Goal: Task Accomplishment & Management: Complete application form

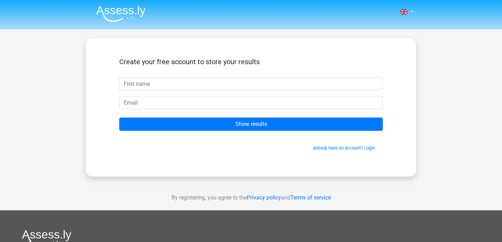
scroll to position [18, 0]
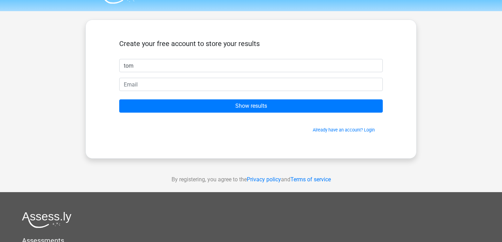
type input "tom"
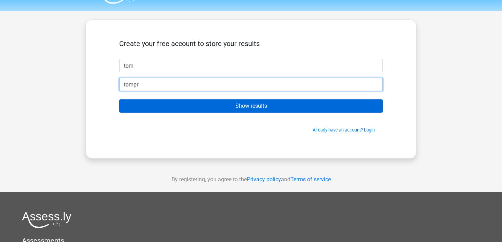
type input "[EMAIL_ADDRESS][DOMAIN_NAME]"
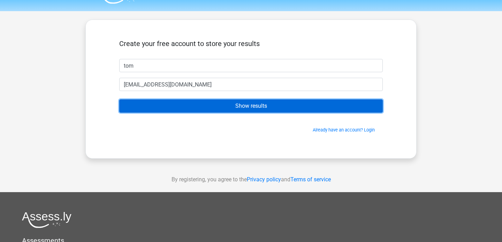
click at [231, 108] on input "Show results" at bounding box center [250, 105] width 263 height 13
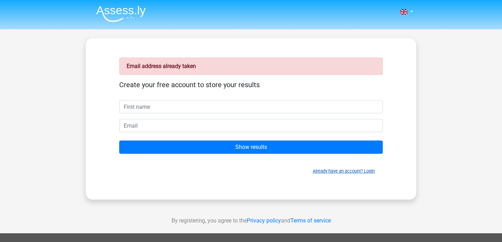
click at [355, 172] on link "Already have an account? Login" at bounding box center [344, 170] width 62 height 5
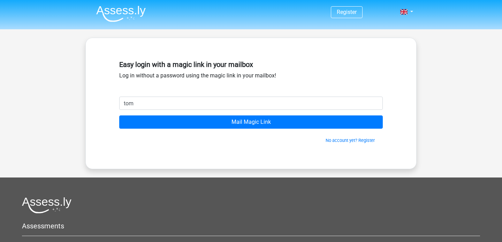
type input "[EMAIL_ADDRESS][DOMAIN_NAME]"
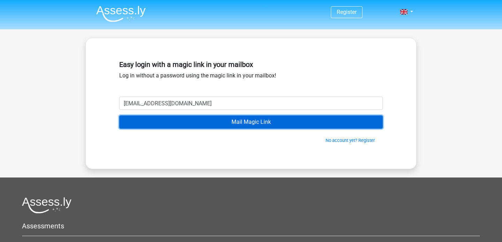
click at [215, 123] on input "Mail Magic Link" at bounding box center [250, 121] width 263 height 13
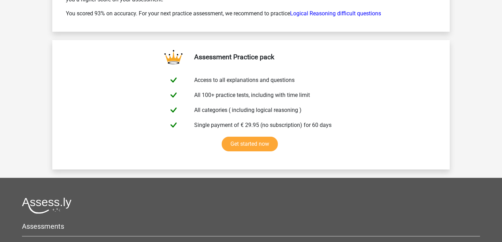
scroll to position [1159, 0]
